Goal: Task Accomplishment & Management: Manage account settings

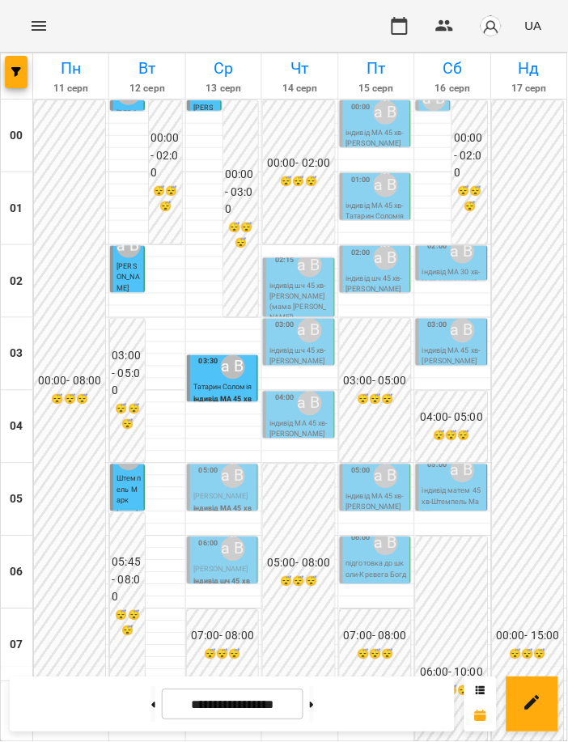
scroll to position [99, 0]
click at [207, 493] on span "[PERSON_NAME]" at bounding box center [220, 497] width 55 height 8
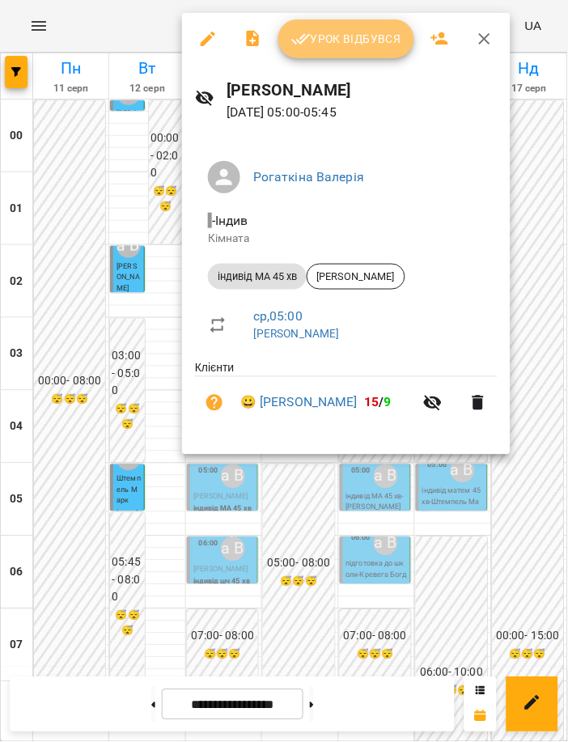
click at [343, 38] on span "Урок відбувся" at bounding box center [346, 38] width 110 height 19
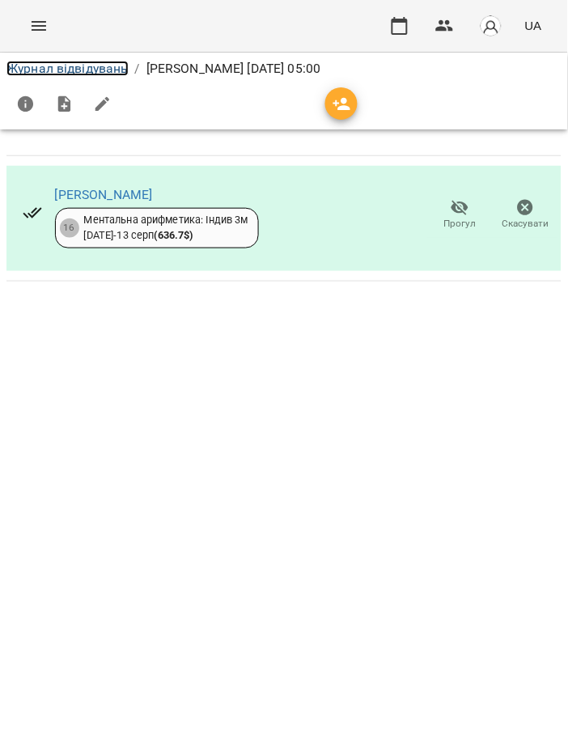
click at [96, 72] on link "Журнал відвідувань" at bounding box center [67, 68] width 122 height 15
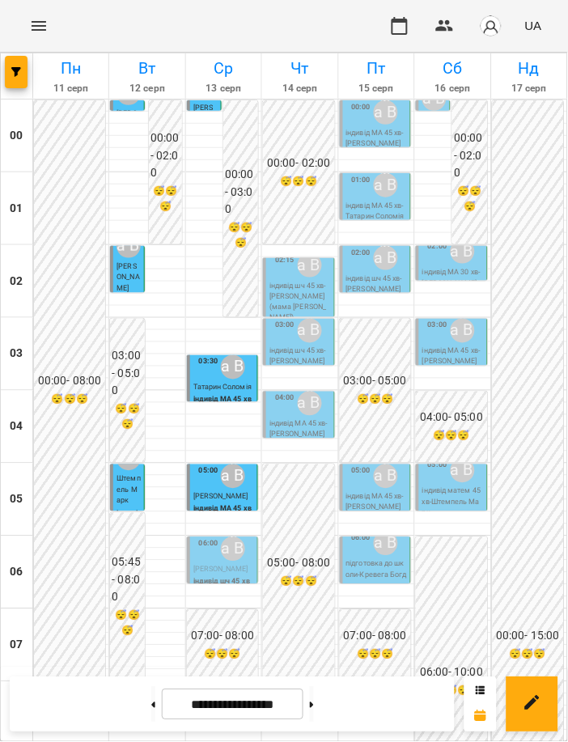
scroll to position [1179, 0]
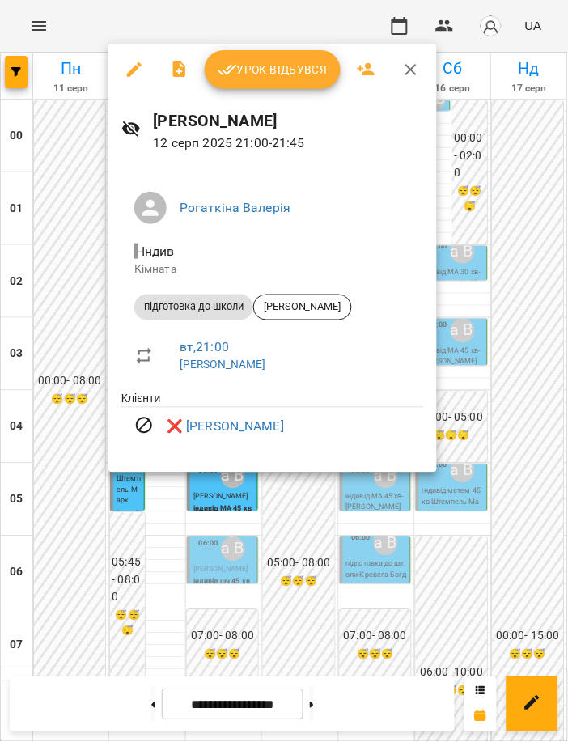
click at [347, 496] on div at bounding box center [284, 371] width 568 height 742
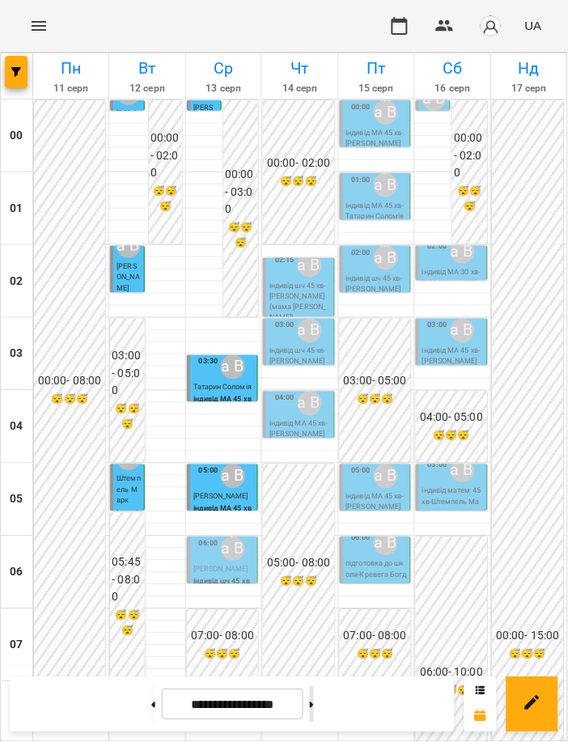
click at [314, 717] on button at bounding box center [312, 705] width 4 height 36
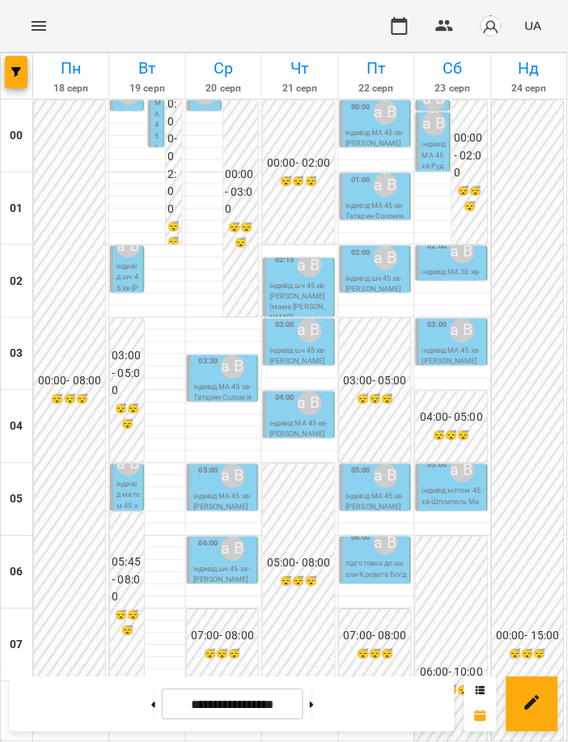
scroll to position [0, 0]
click at [151, 703] on button at bounding box center [153, 705] width 4 height 36
type input "**********"
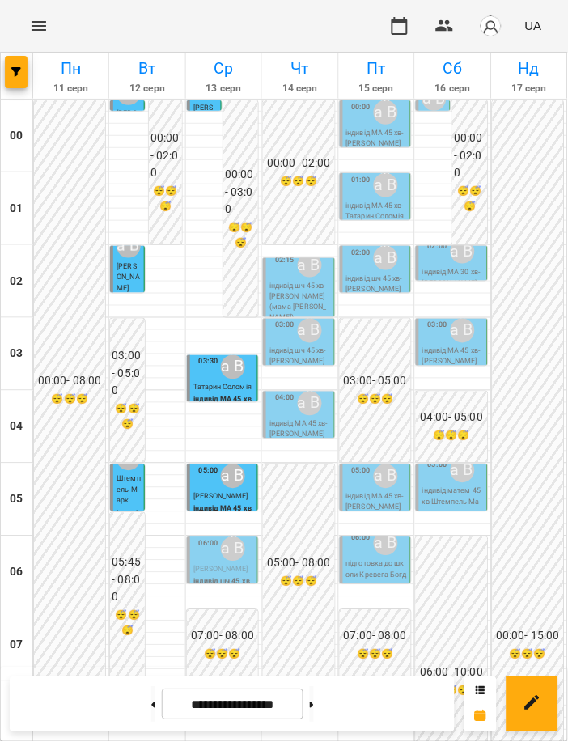
scroll to position [1179, 0]
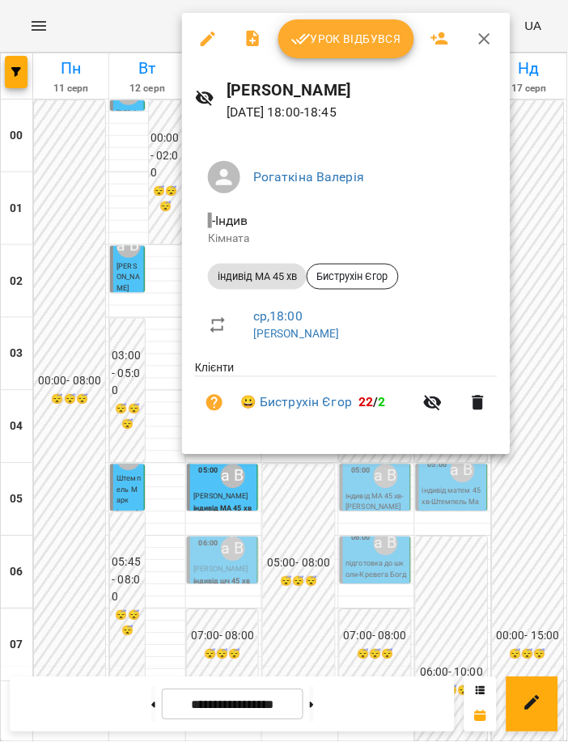
click at [249, 475] on div at bounding box center [284, 371] width 568 height 742
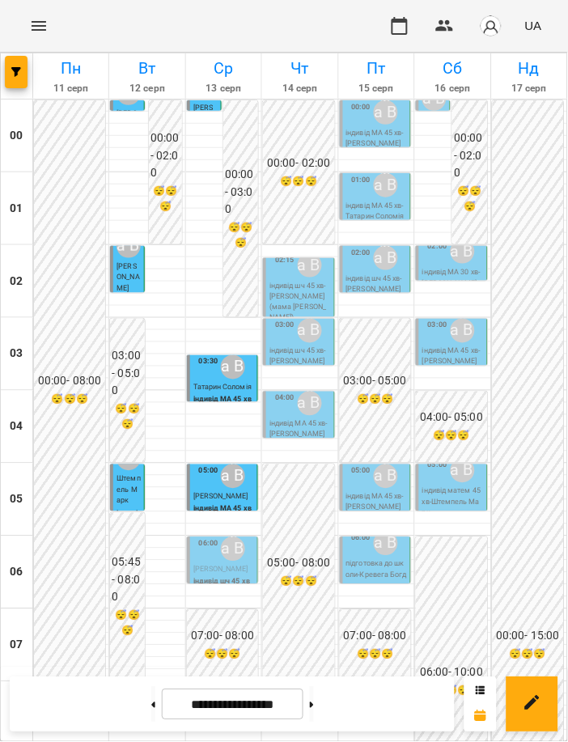
scroll to position [315, 0]
click at [201, 534] on div "06:00" at bounding box center [208, 549] width 19 height 31
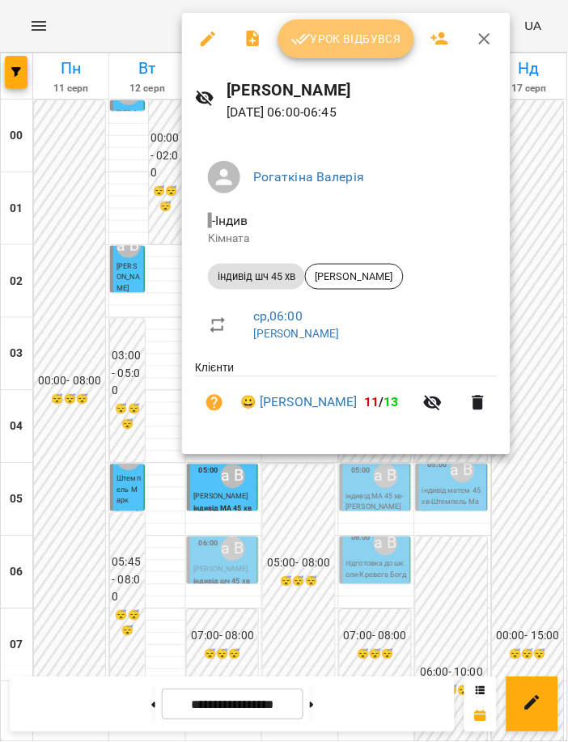
click at [303, 48] on icon "button" at bounding box center [300, 38] width 19 height 19
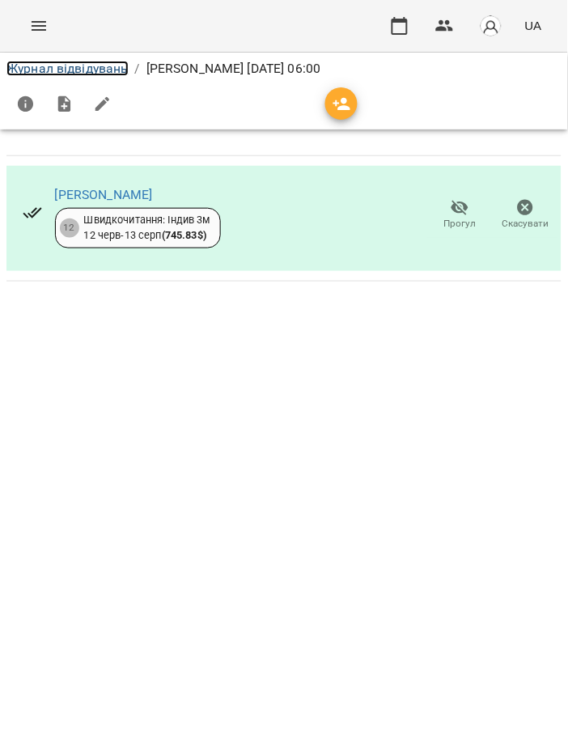
click at [113, 69] on link "Журнал відвідувань" at bounding box center [67, 68] width 122 height 15
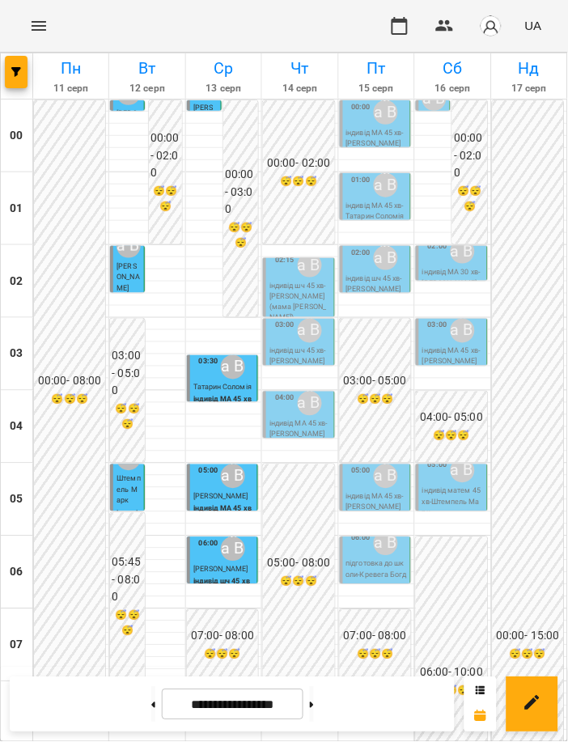
scroll to position [648, 0]
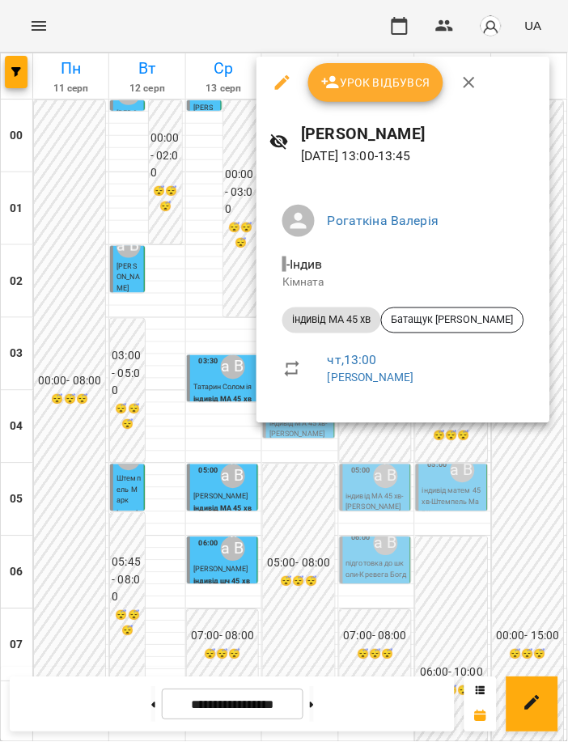
click at [309, 490] on div at bounding box center [284, 371] width 568 height 742
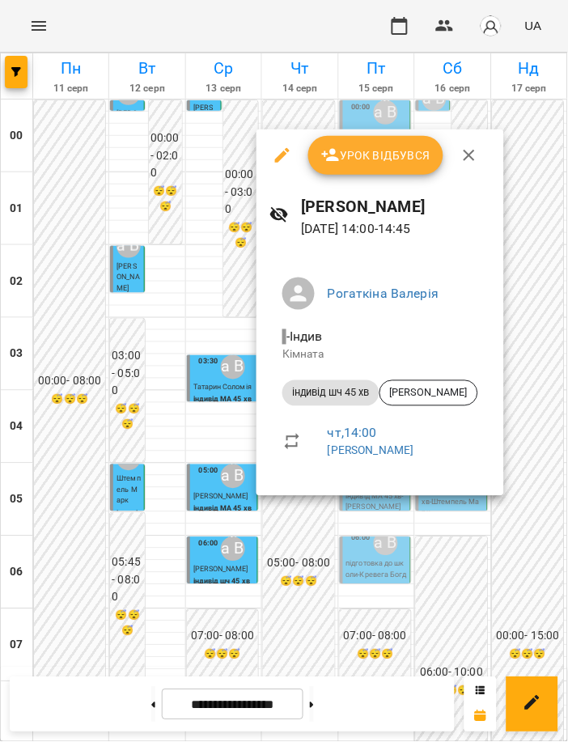
click at [420, 535] on div at bounding box center [284, 371] width 568 height 742
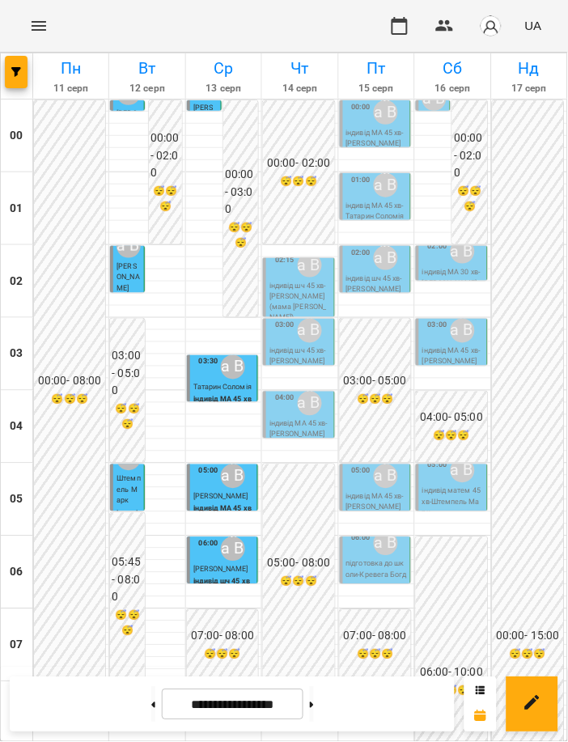
scroll to position [863, 0]
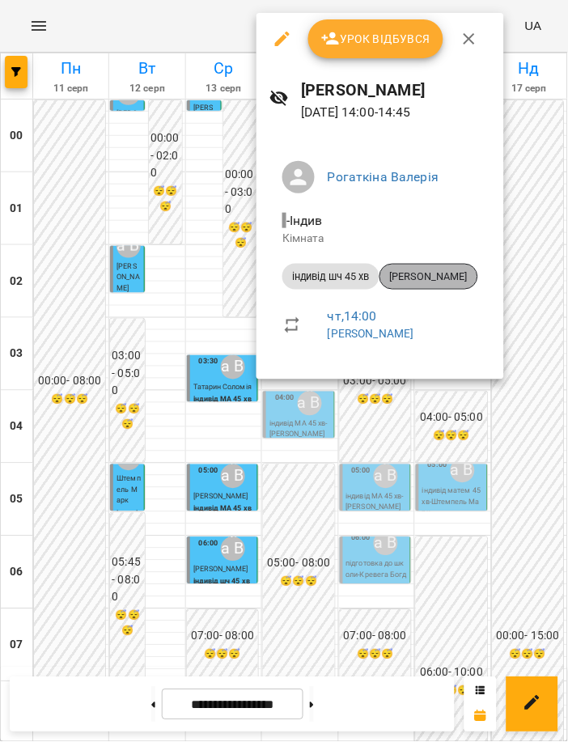
click at [461, 276] on span "[PERSON_NAME]" at bounding box center [428, 277] width 97 height 15
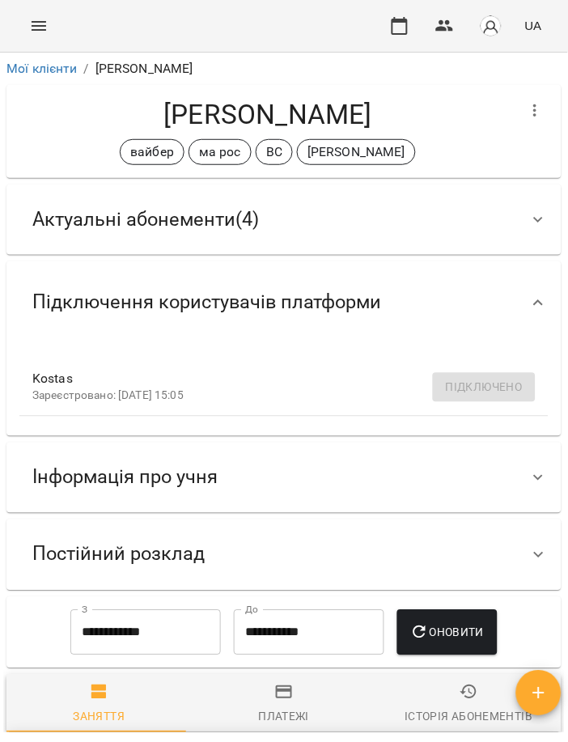
drag, startPoint x: 374, startPoint y: 121, endPoint x: 138, endPoint y: 89, distance: 238.5
click at [138, 89] on div "[PERSON_NAME] вайбер ма рос ВС [PERSON_NAME]" at bounding box center [283, 131] width 555 height 93
copy h4 "[PERSON_NAME]"
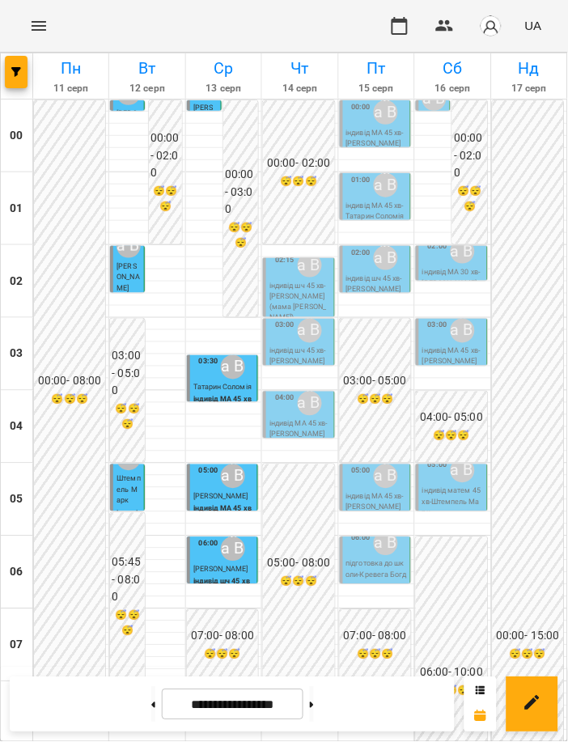
scroll to position [1179, 0]
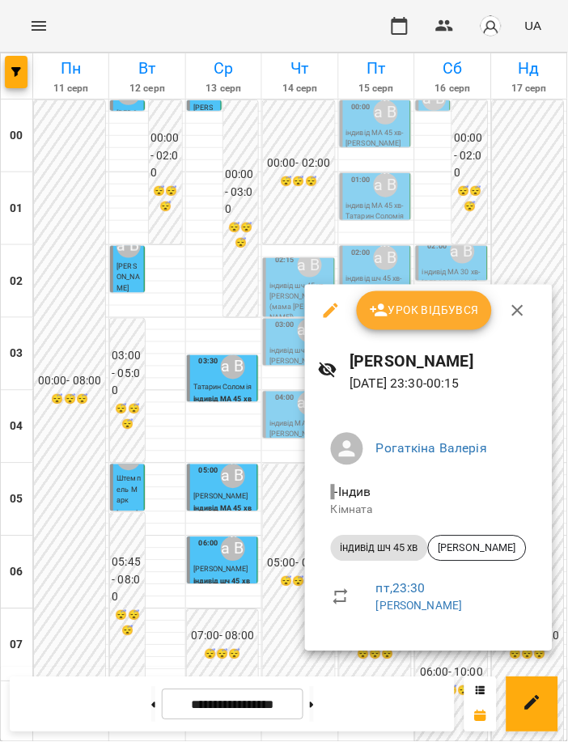
click at [332, 301] on icon "button" at bounding box center [330, 310] width 19 height 19
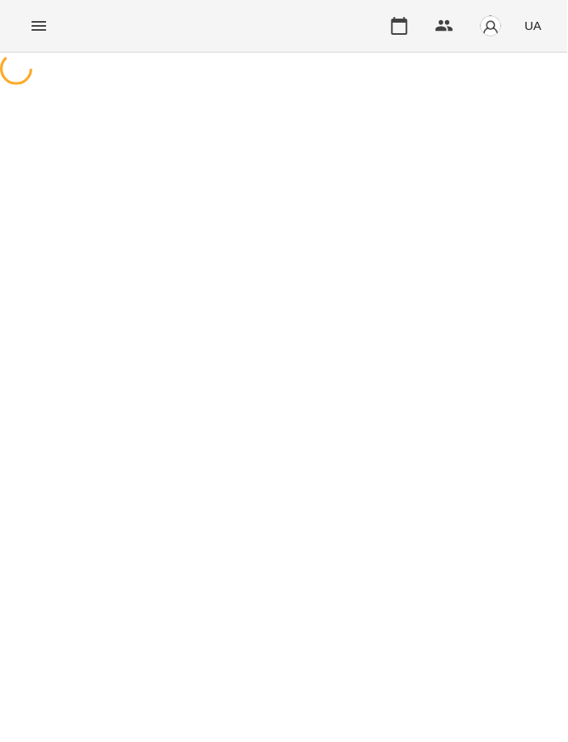
select select "**********"
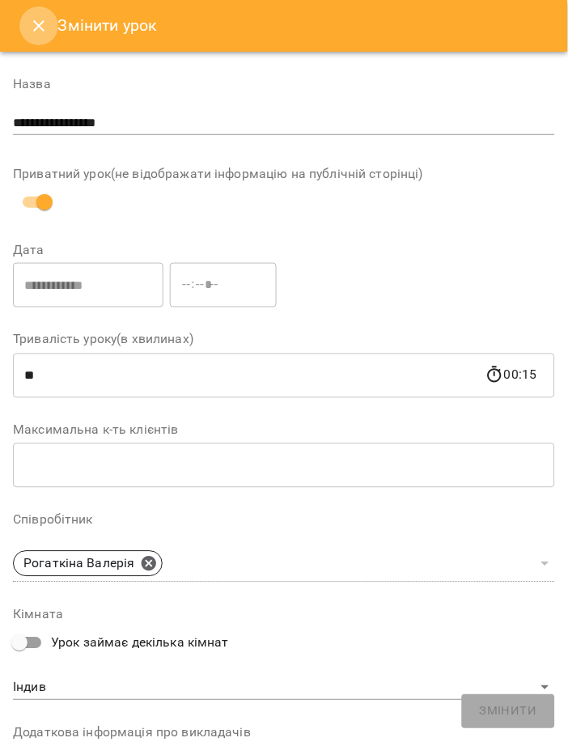
click at [41, 15] on button "Close" at bounding box center [38, 25] width 39 height 39
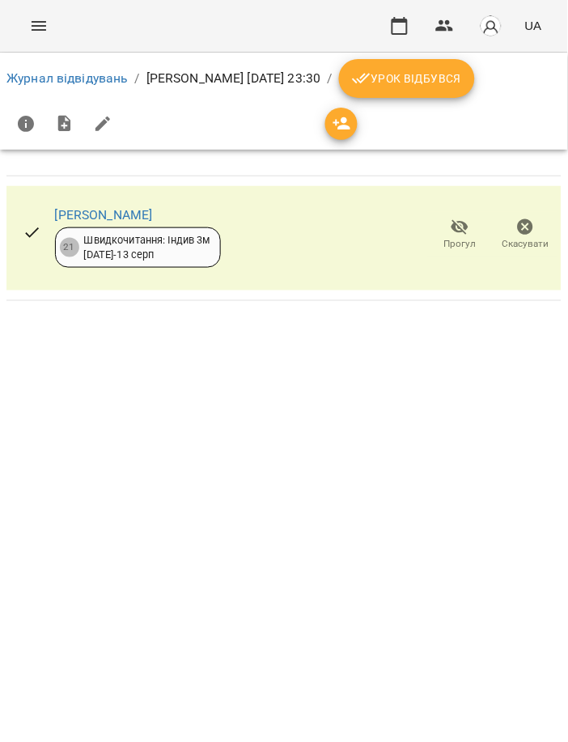
click at [529, 240] on span "Скасувати" at bounding box center [526, 244] width 47 height 14
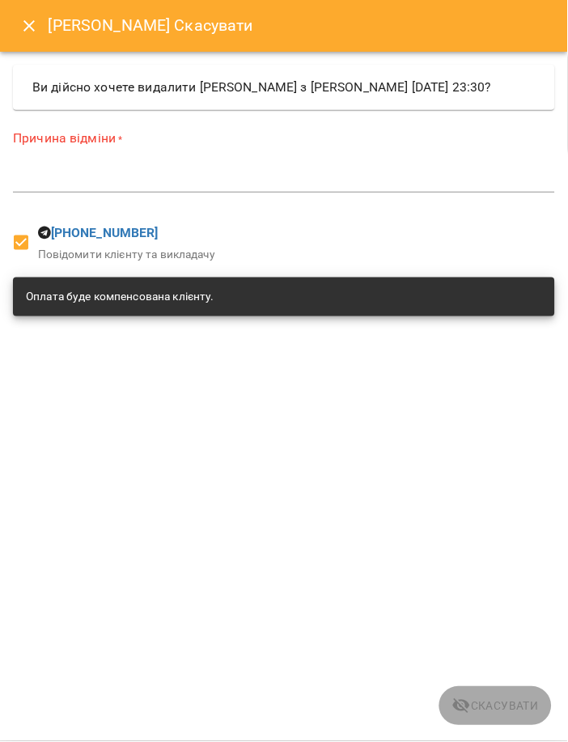
click at [338, 187] on textarea at bounding box center [284, 179] width 542 height 15
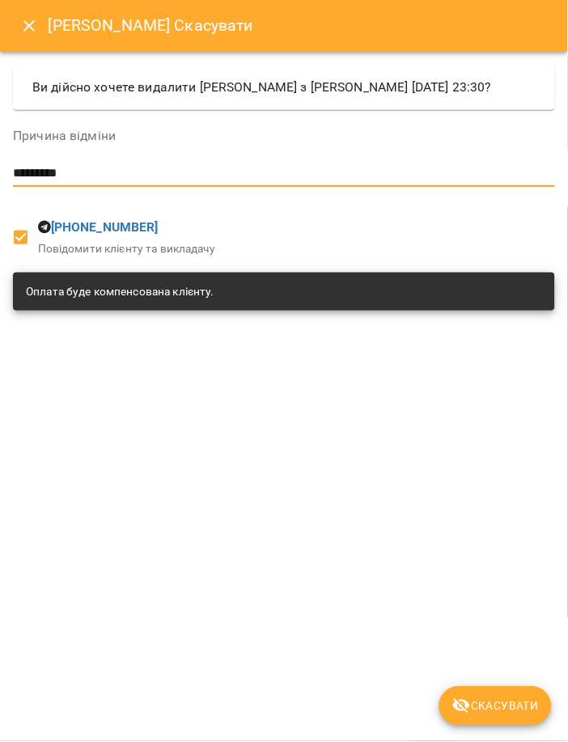
type textarea "*********"
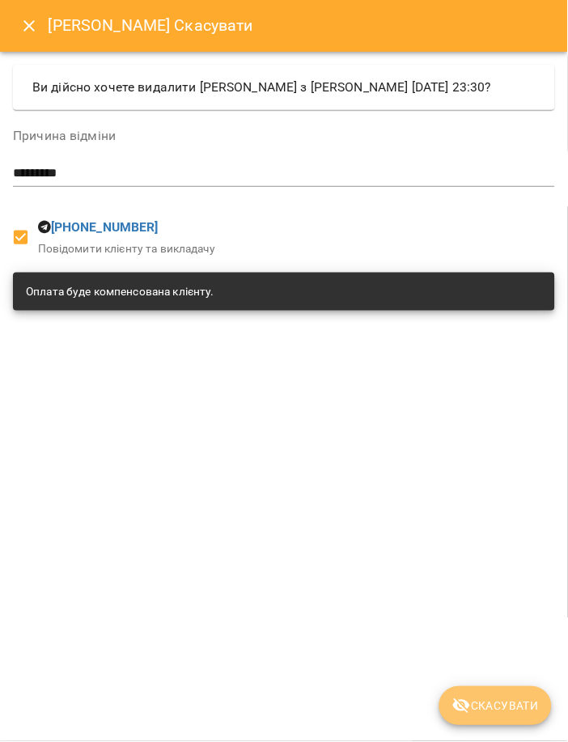
click at [489, 721] on button "Скасувати" at bounding box center [496, 706] width 113 height 39
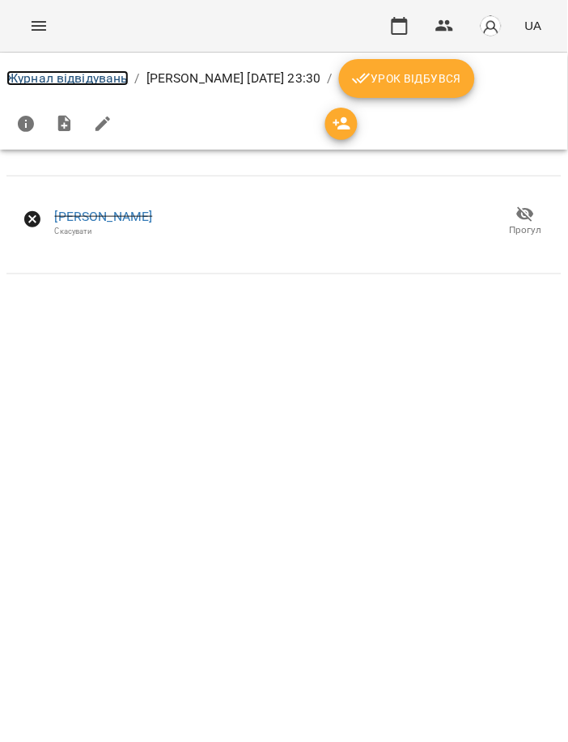
click at [104, 70] on link "Журнал відвідувань" at bounding box center [67, 77] width 122 height 15
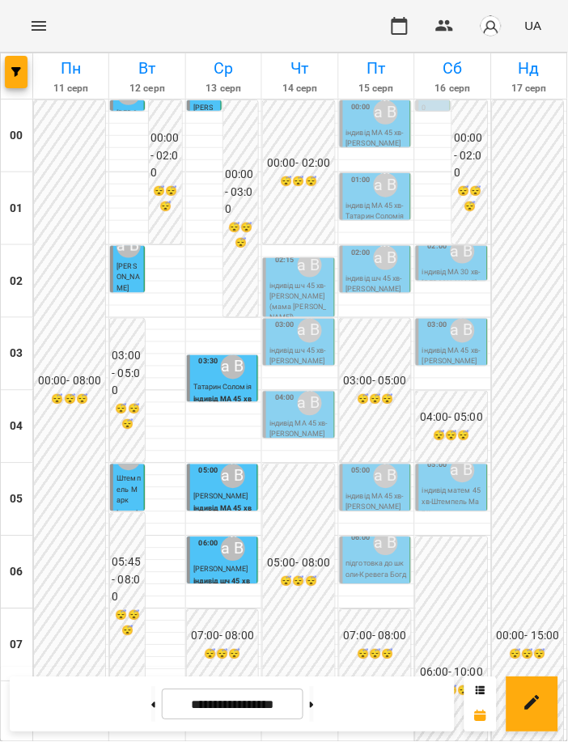
scroll to position [423, 0]
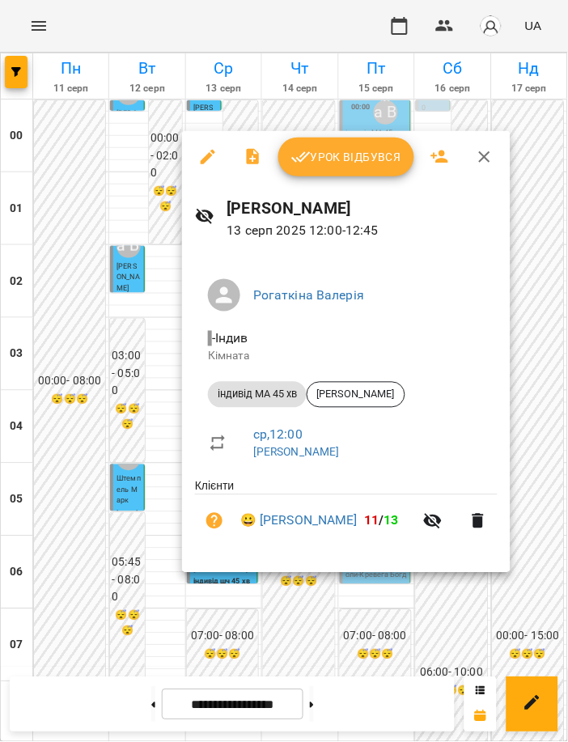
click at [419, 605] on div at bounding box center [284, 371] width 568 height 742
